Goal: Information Seeking & Learning: Learn about a topic

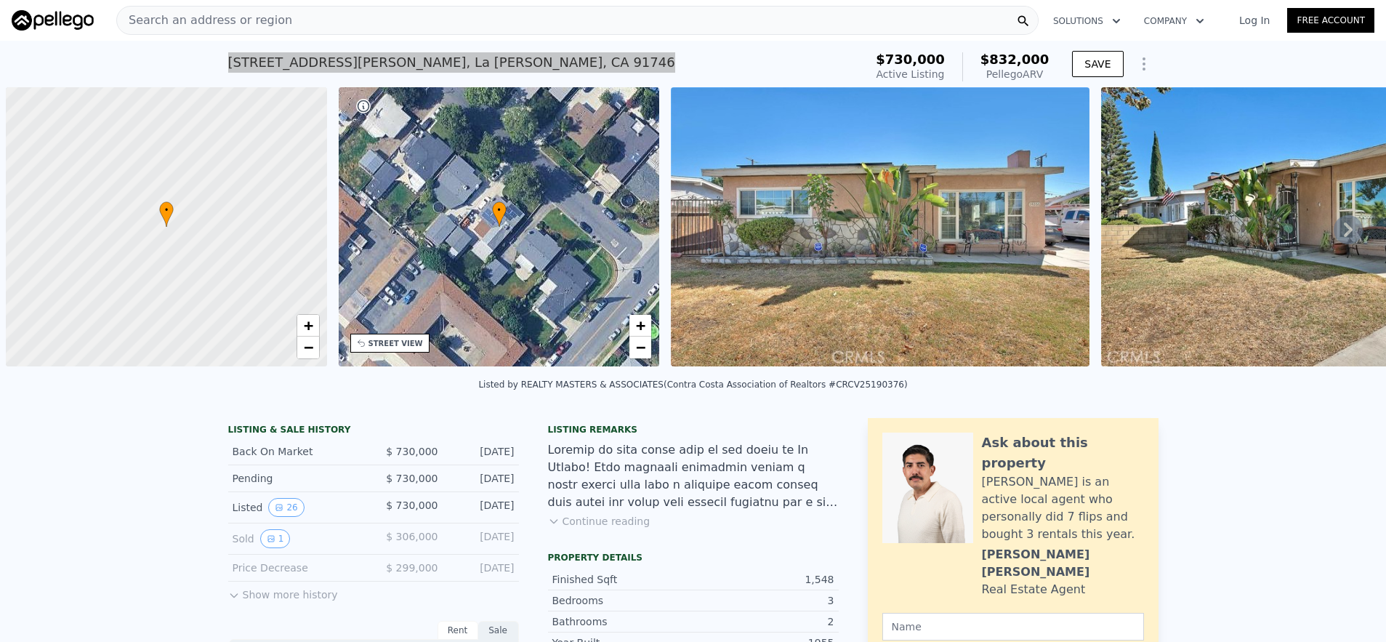
scroll to position [0, 6]
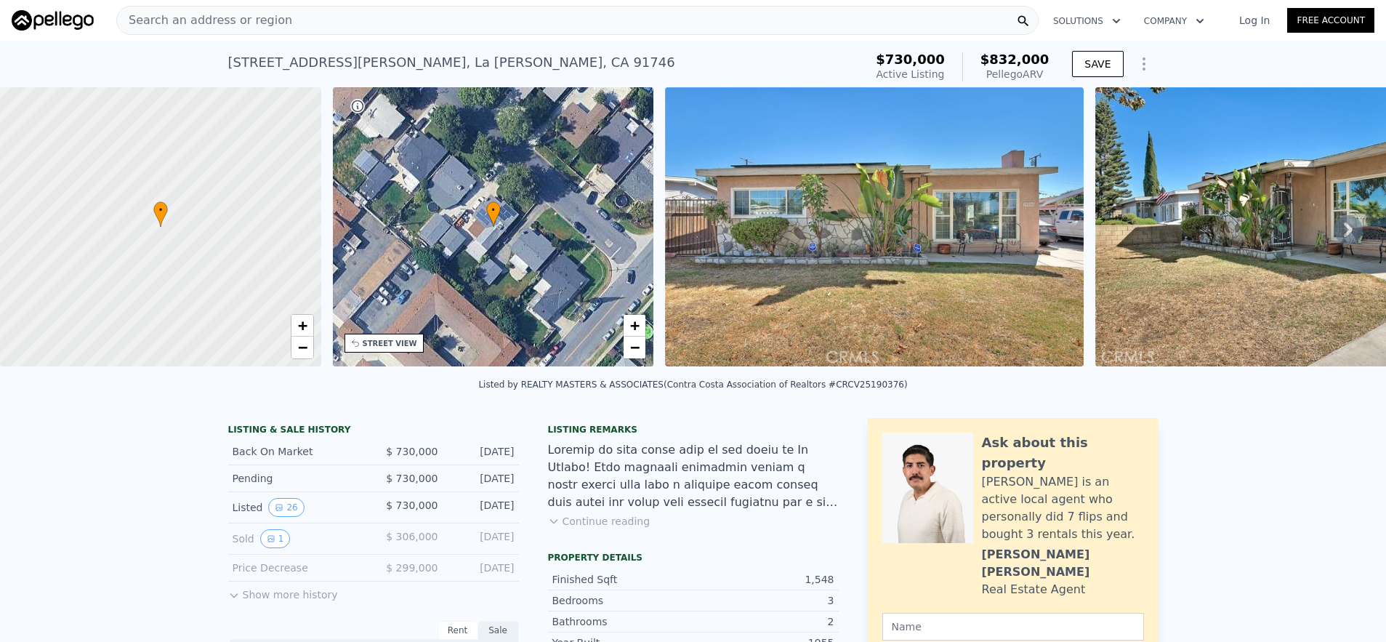
click at [281, 29] on div "Search an address or region" at bounding box center [577, 20] width 922 height 29
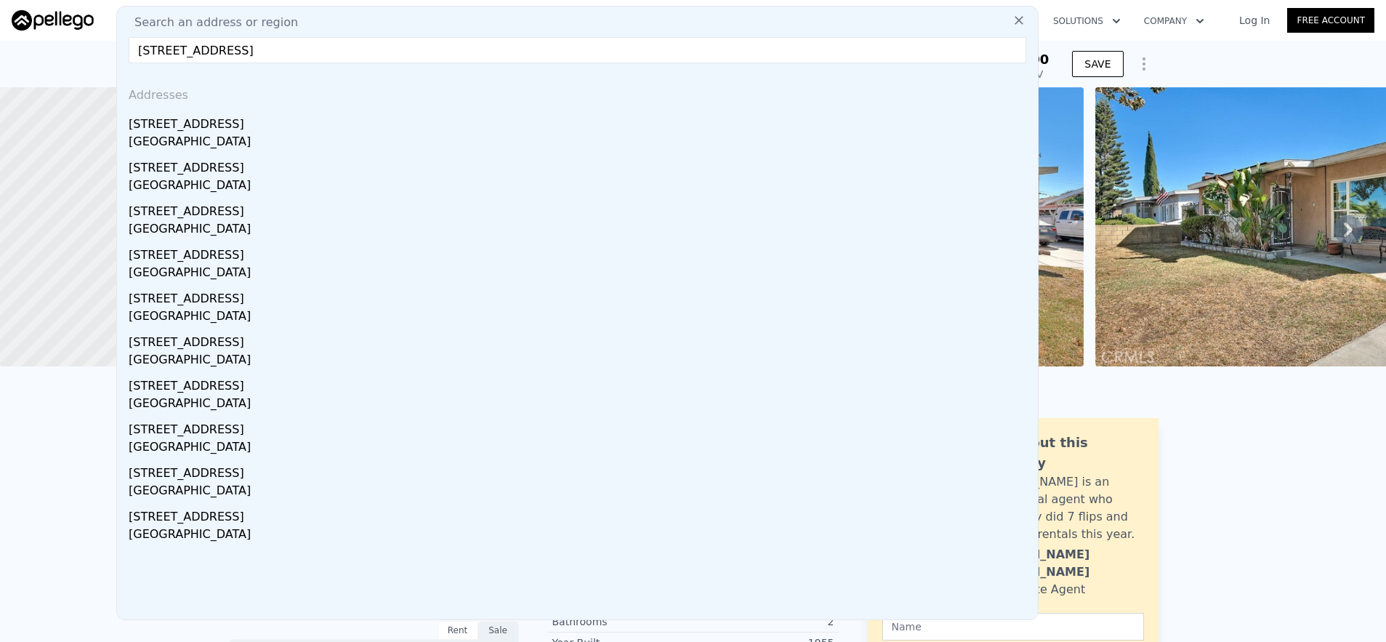
type input "[STREET_ADDRESS]"
click at [337, 115] on div "[STREET_ADDRESS]" at bounding box center [580, 121] width 903 height 23
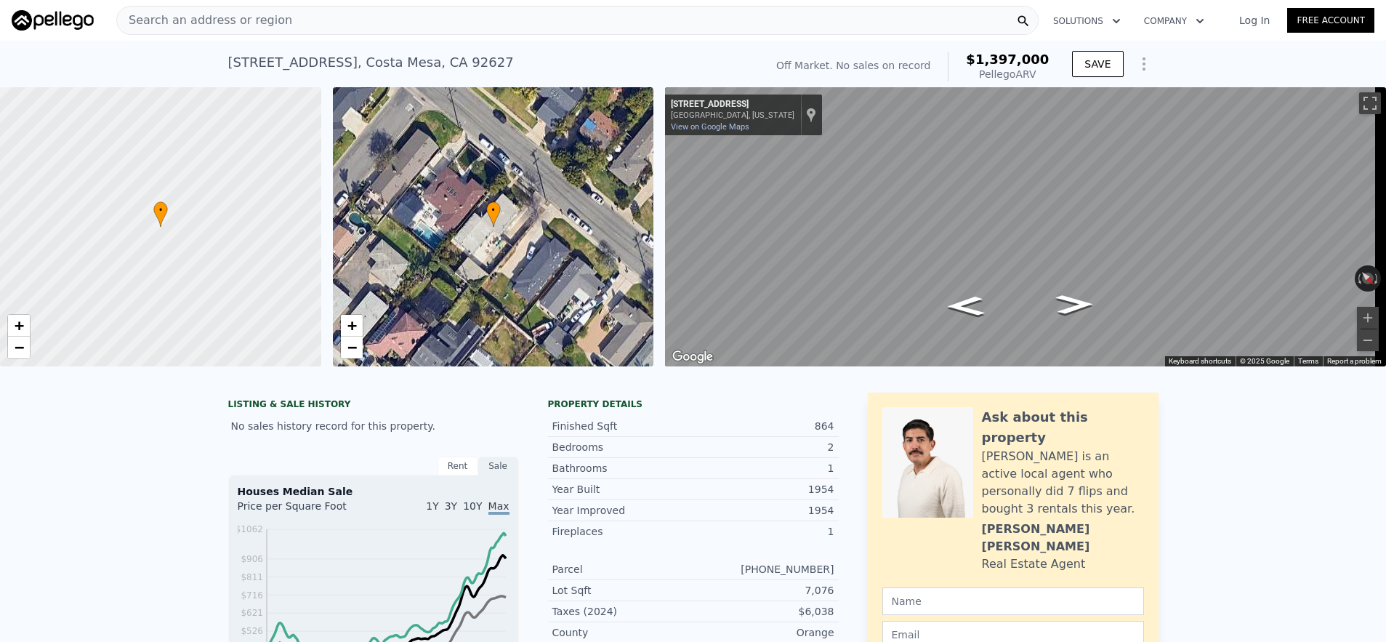
click at [426, 30] on div "Search an address or region" at bounding box center [577, 20] width 922 height 29
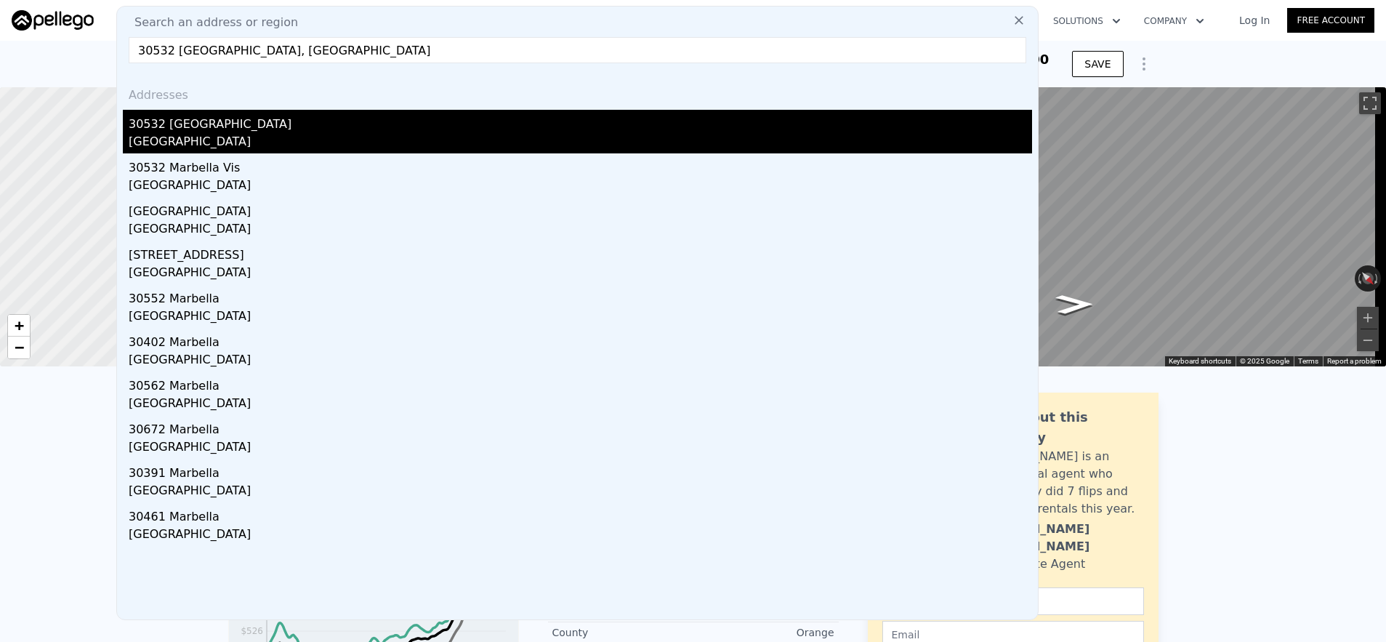
type input "30532 [GEOGRAPHIC_DATA], [GEOGRAPHIC_DATA]"
click at [487, 145] on div "[GEOGRAPHIC_DATA]" at bounding box center [580, 143] width 903 height 20
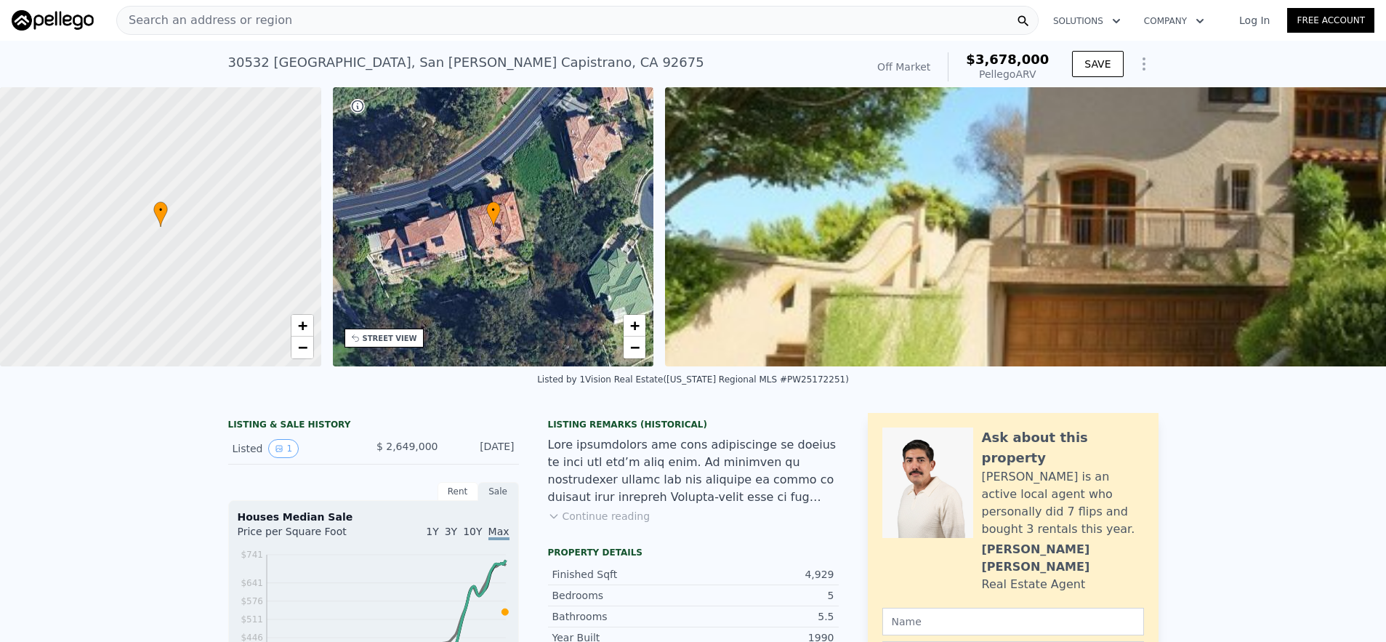
click at [194, 15] on span "Search an address or region" at bounding box center [204, 20] width 175 height 17
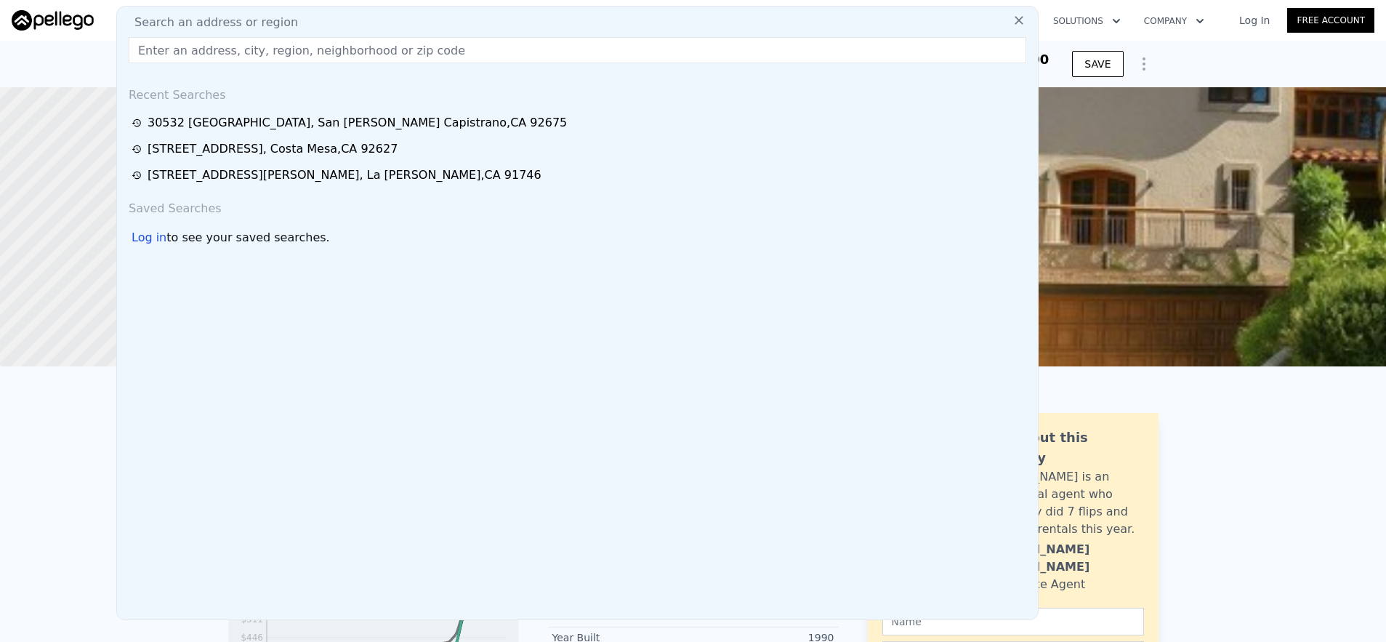
paste input "[STREET_ADDRESS]"
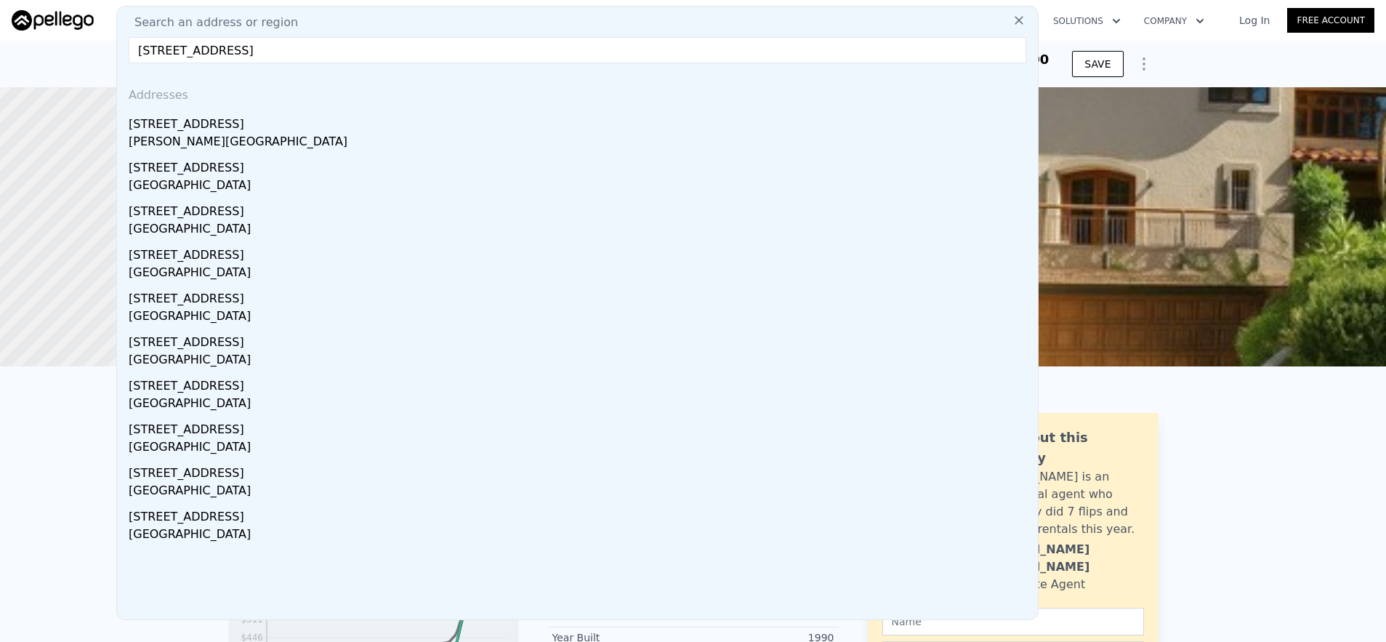
type input "[STREET_ADDRESS]"
click at [210, 118] on div "[STREET_ADDRESS]" at bounding box center [580, 121] width 903 height 23
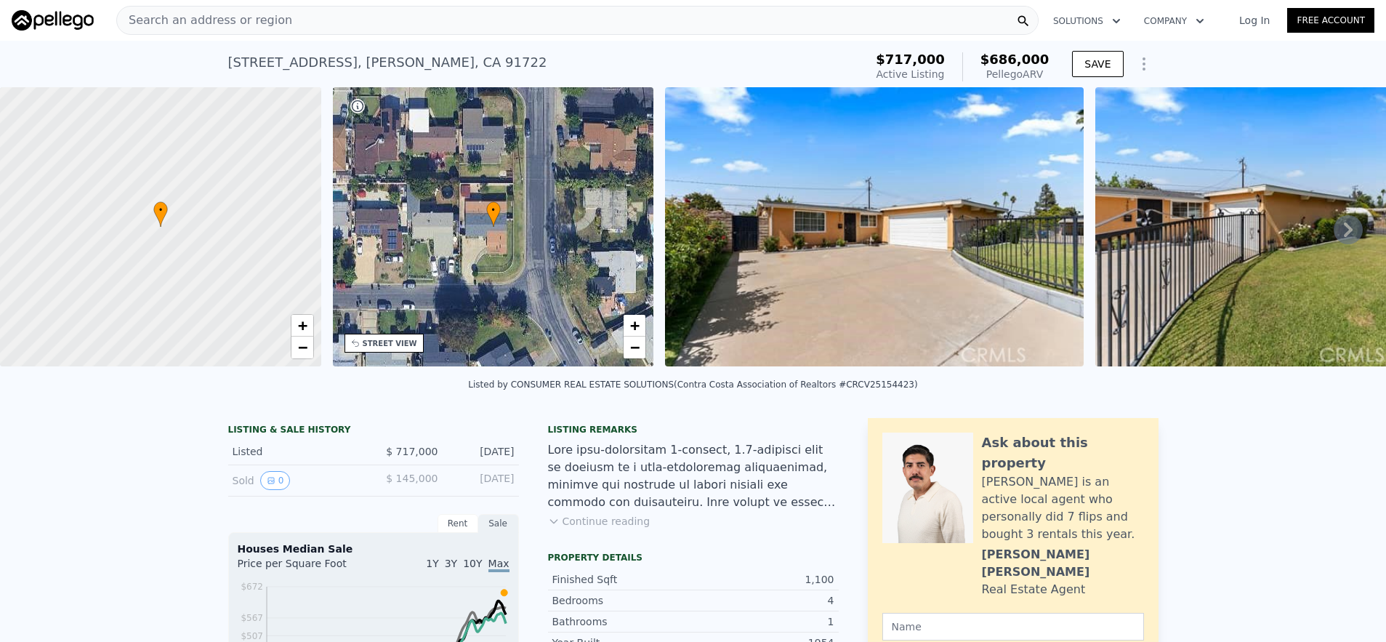
click at [318, 29] on div "Search an address or region" at bounding box center [577, 20] width 922 height 29
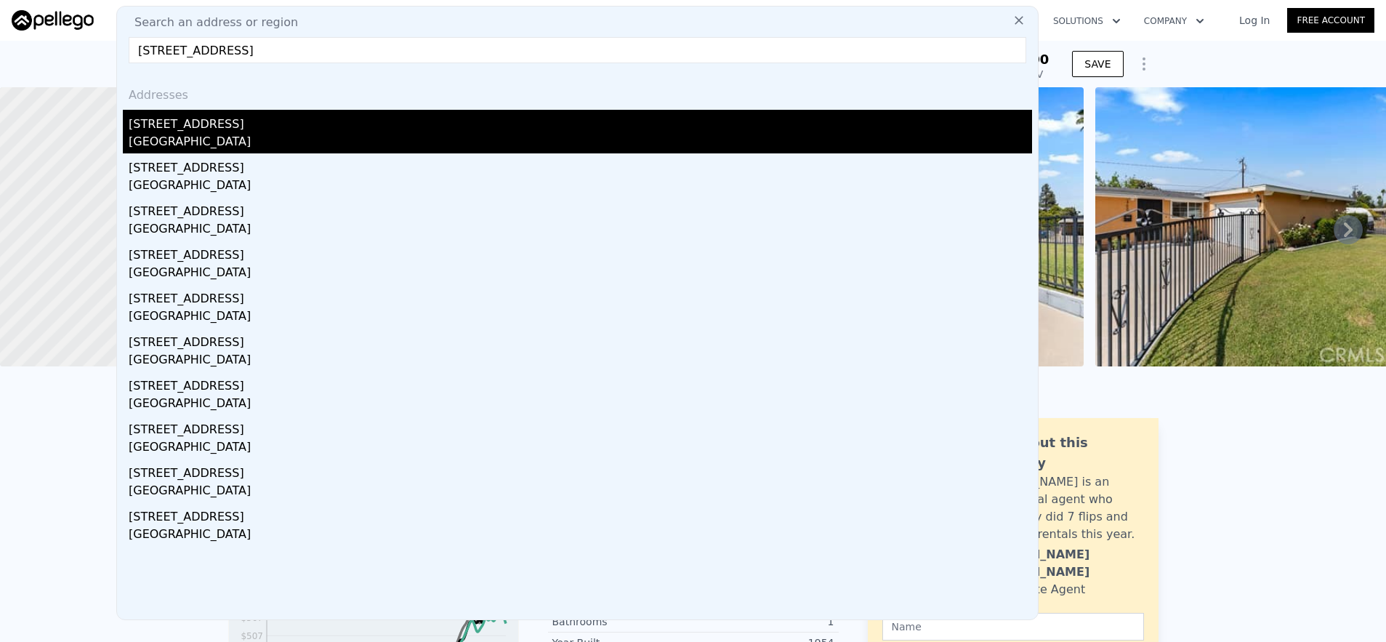
type input "[STREET_ADDRESS]"
click at [344, 150] on div "[GEOGRAPHIC_DATA]" at bounding box center [580, 143] width 903 height 20
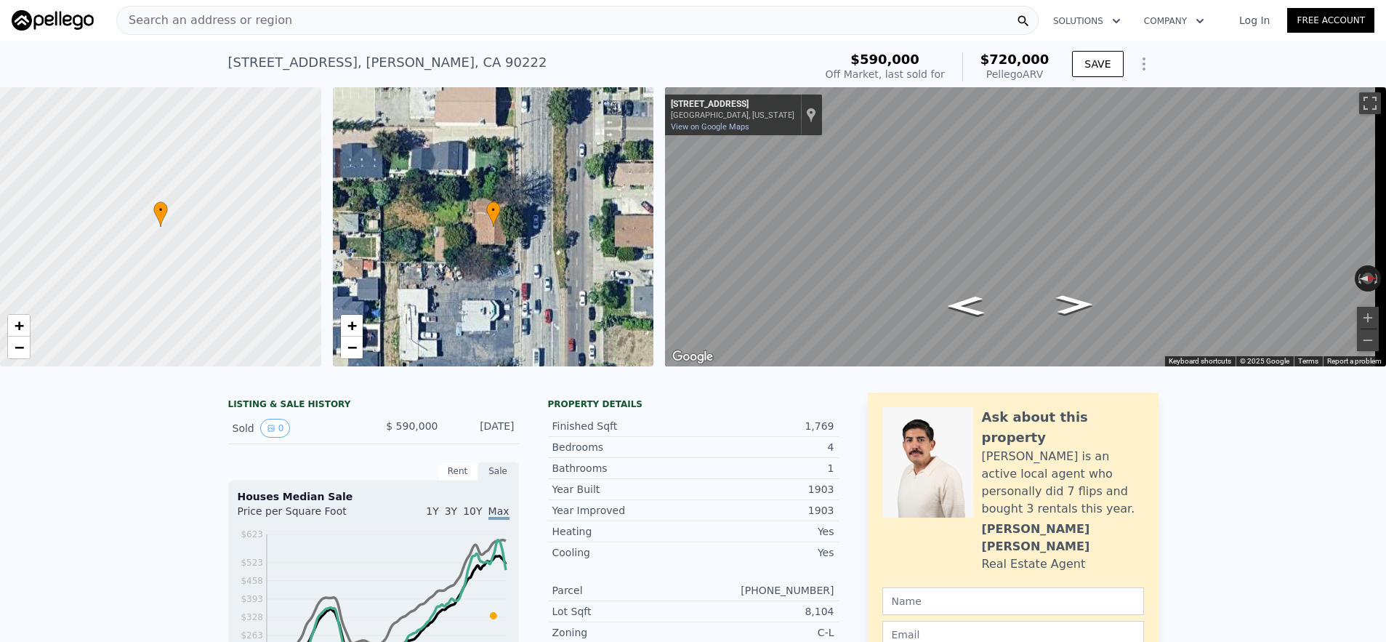
click at [321, 33] on div "Search an address or region" at bounding box center [577, 20] width 922 height 29
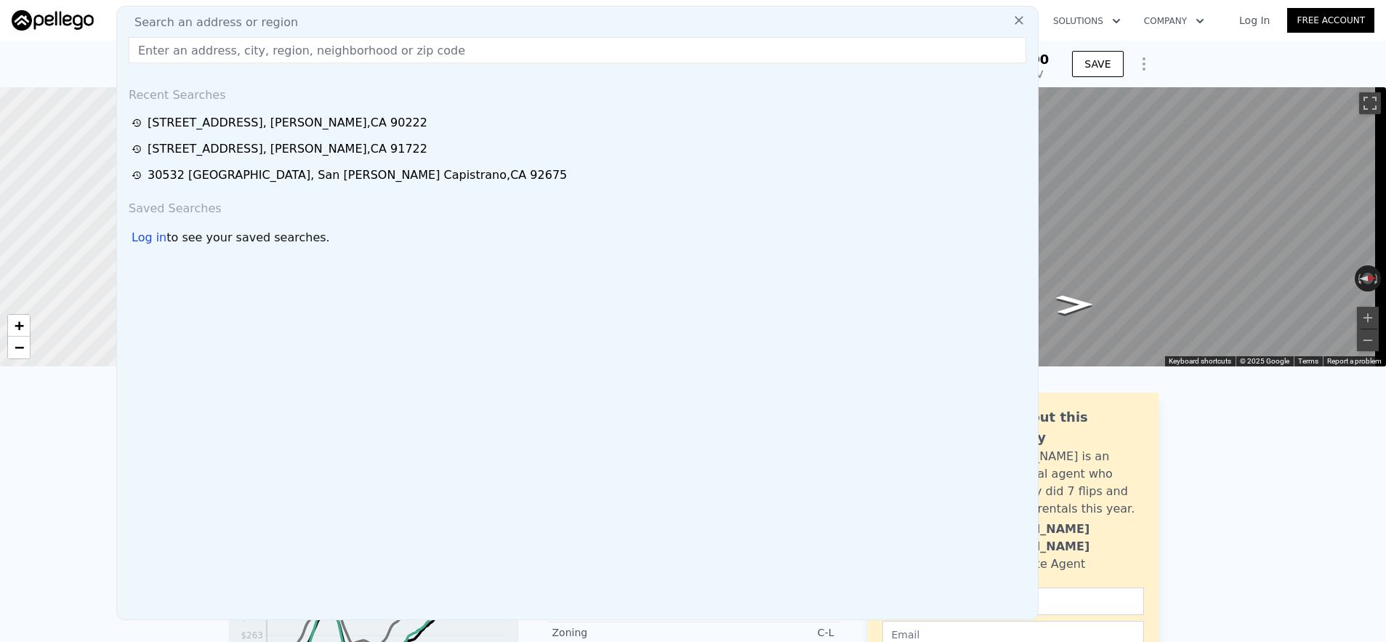
click at [322, 42] on input "text" at bounding box center [577, 50] width 897 height 26
paste input "[STREET_ADDRESS][PERSON_NAME]"
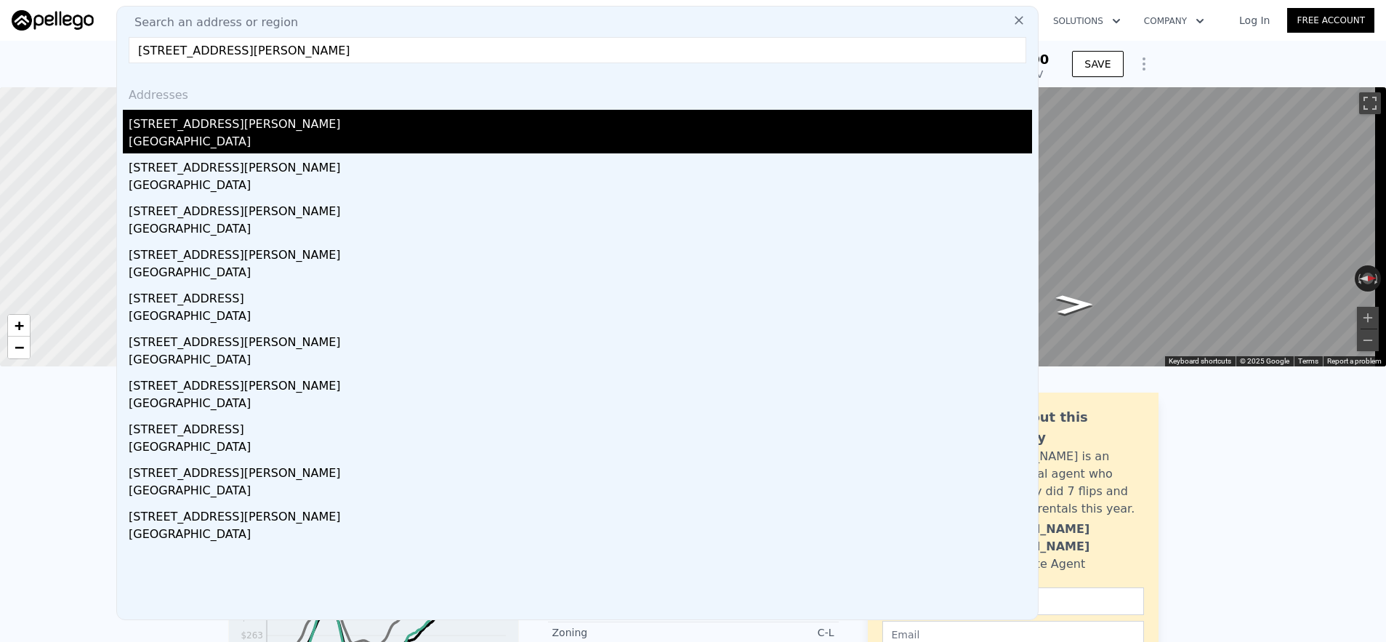
type input "[STREET_ADDRESS][PERSON_NAME]"
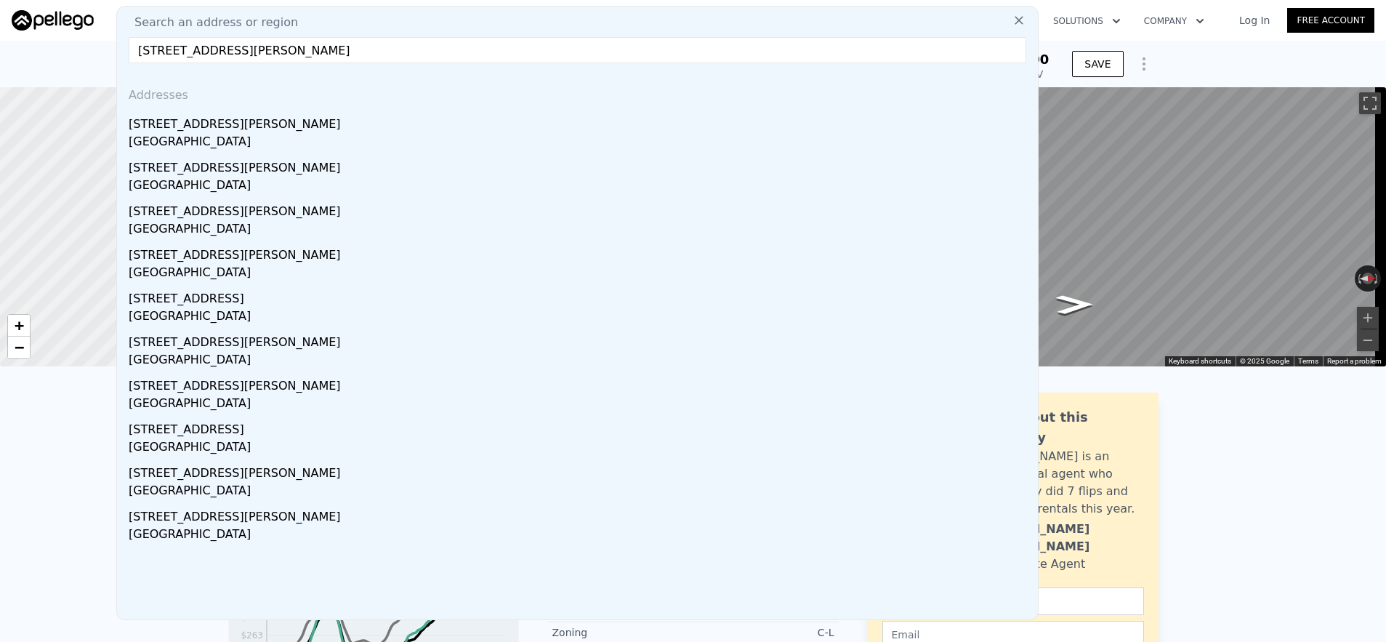
drag, startPoint x: 337, startPoint y: 133, endPoint x: 344, endPoint y: 129, distance: 7.9
click at [337, 133] on div "[GEOGRAPHIC_DATA]" at bounding box center [580, 143] width 903 height 20
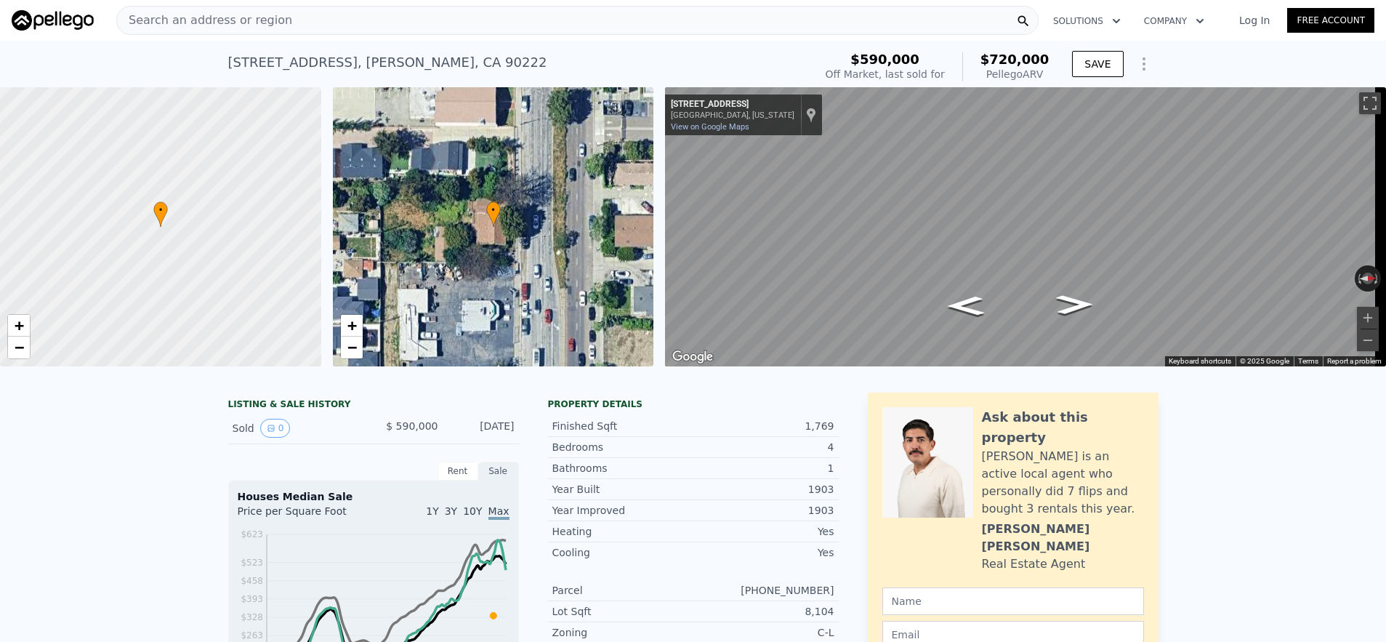
type input "6"
type input "4"
type input "1350"
type input "2250"
type input "6000"
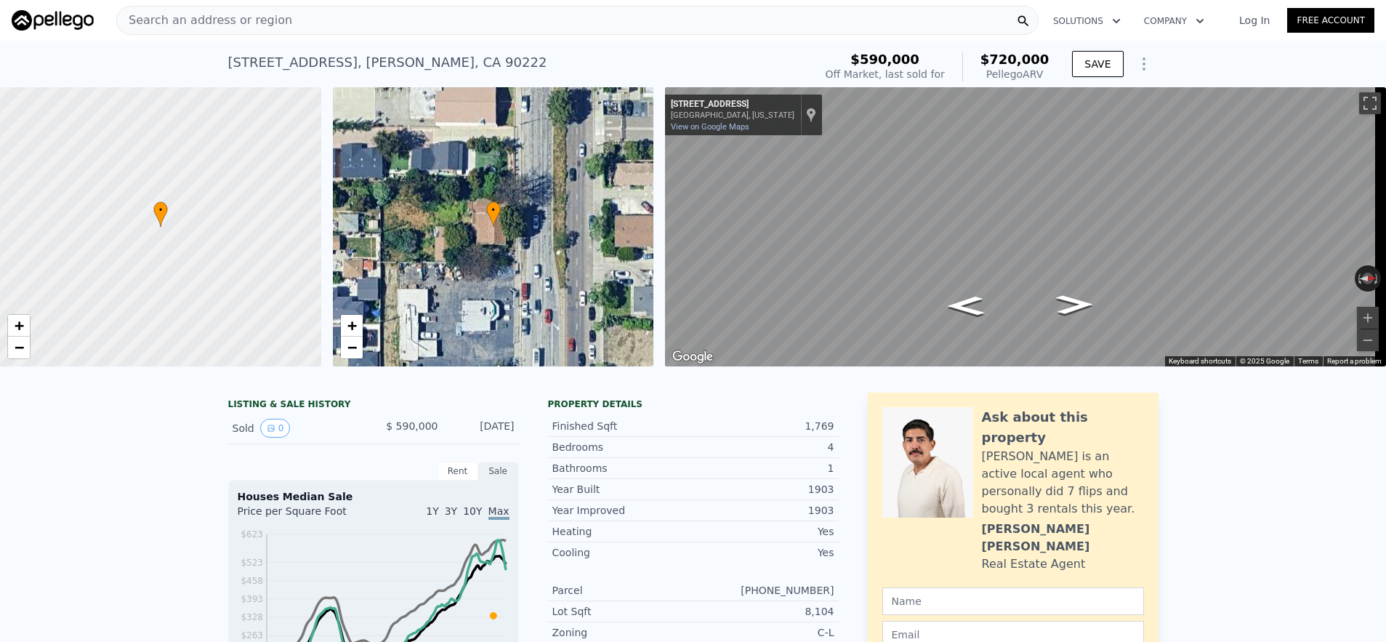
type input "11360"
type input "$ 1,262,000"
type input "$ 61,819"
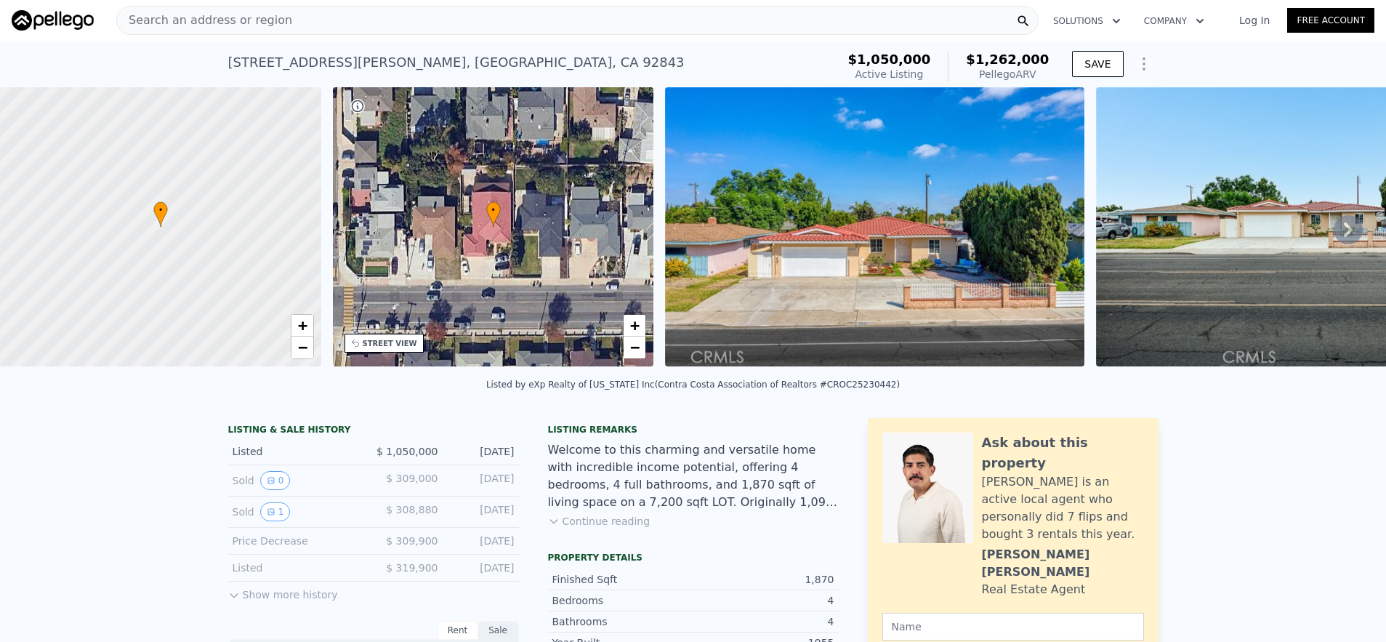
click at [445, 14] on div "Search an address or region" at bounding box center [577, 20] width 922 height 29
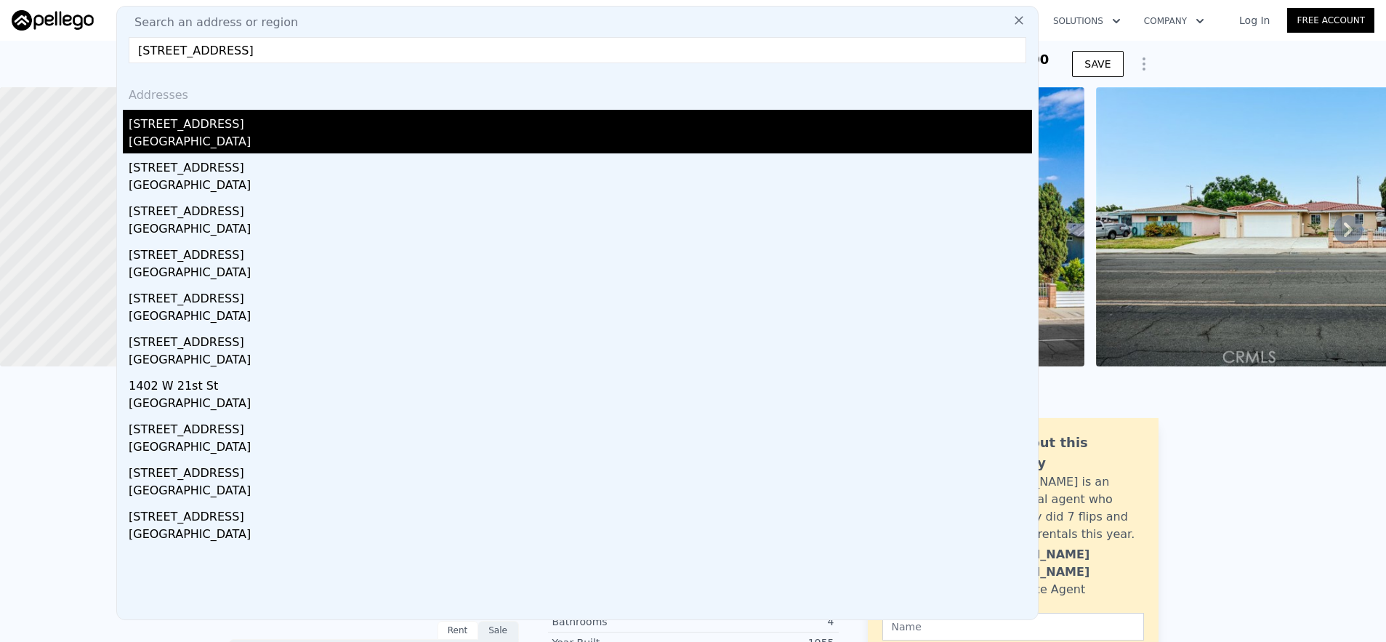
type input "[STREET_ADDRESS]"
click at [441, 134] on div "[GEOGRAPHIC_DATA]" at bounding box center [580, 143] width 903 height 20
